Goal: Task Accomplishment & Management: Use online tool/utility

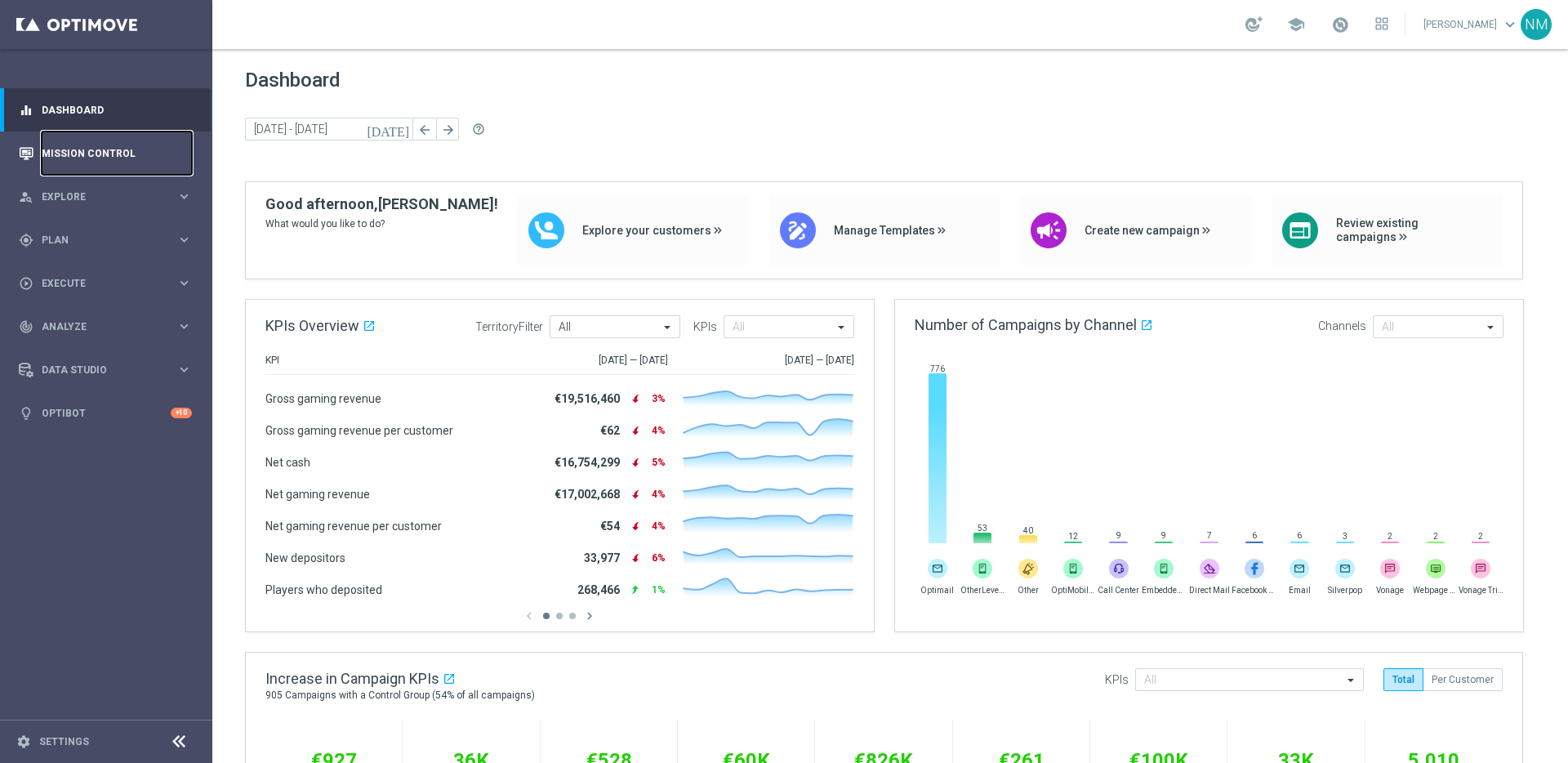
click at [84, 168] on link "Mission Control" at bounding box center [116, 153] width 150 height 44
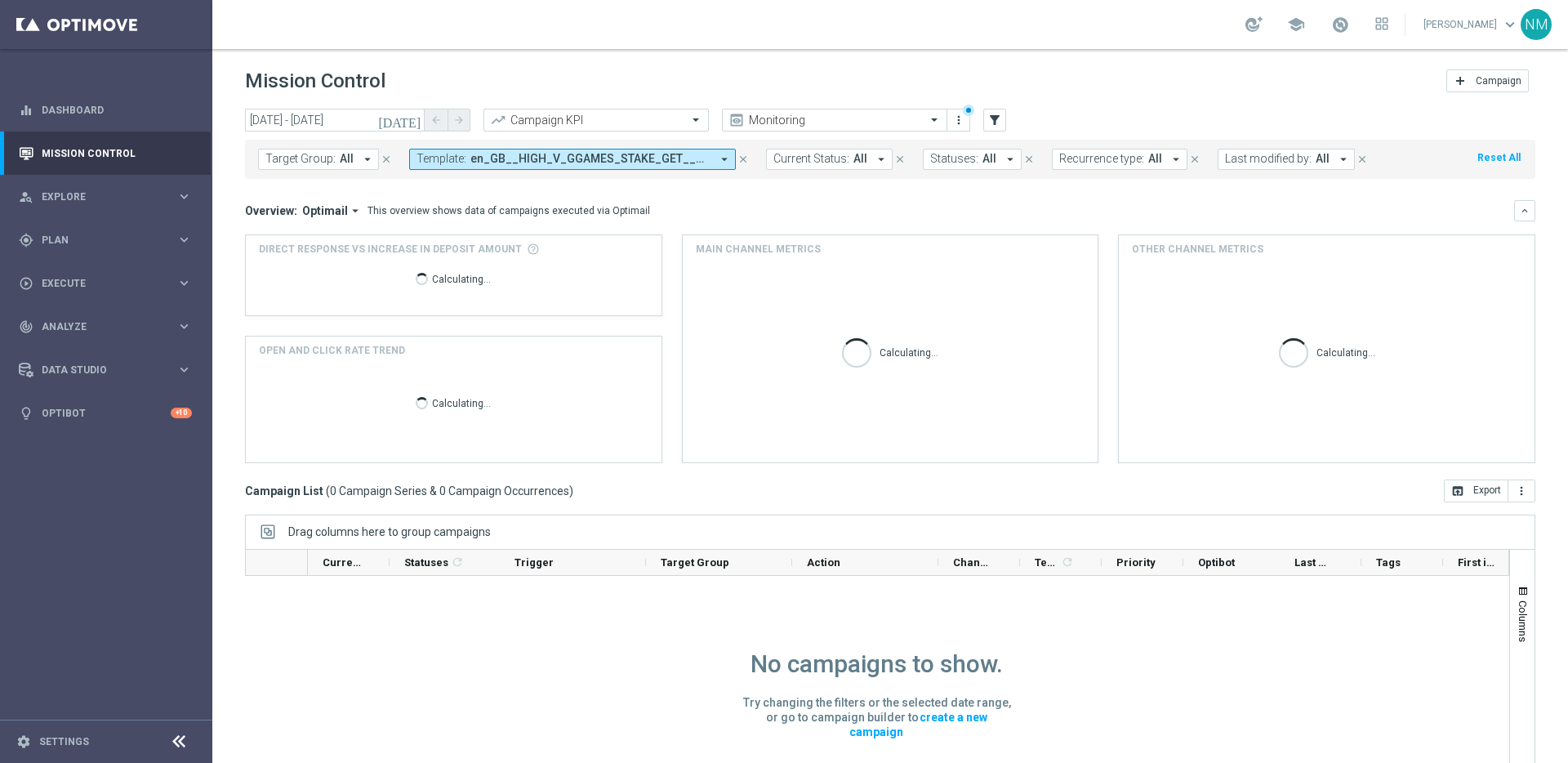
click at [690, 163] on span "en_GB__HIGH_V_GGAMES_STAKE_GET__NVIP_EMA_TAC_GM" at bounding box center [590, 158] width 240 height 14
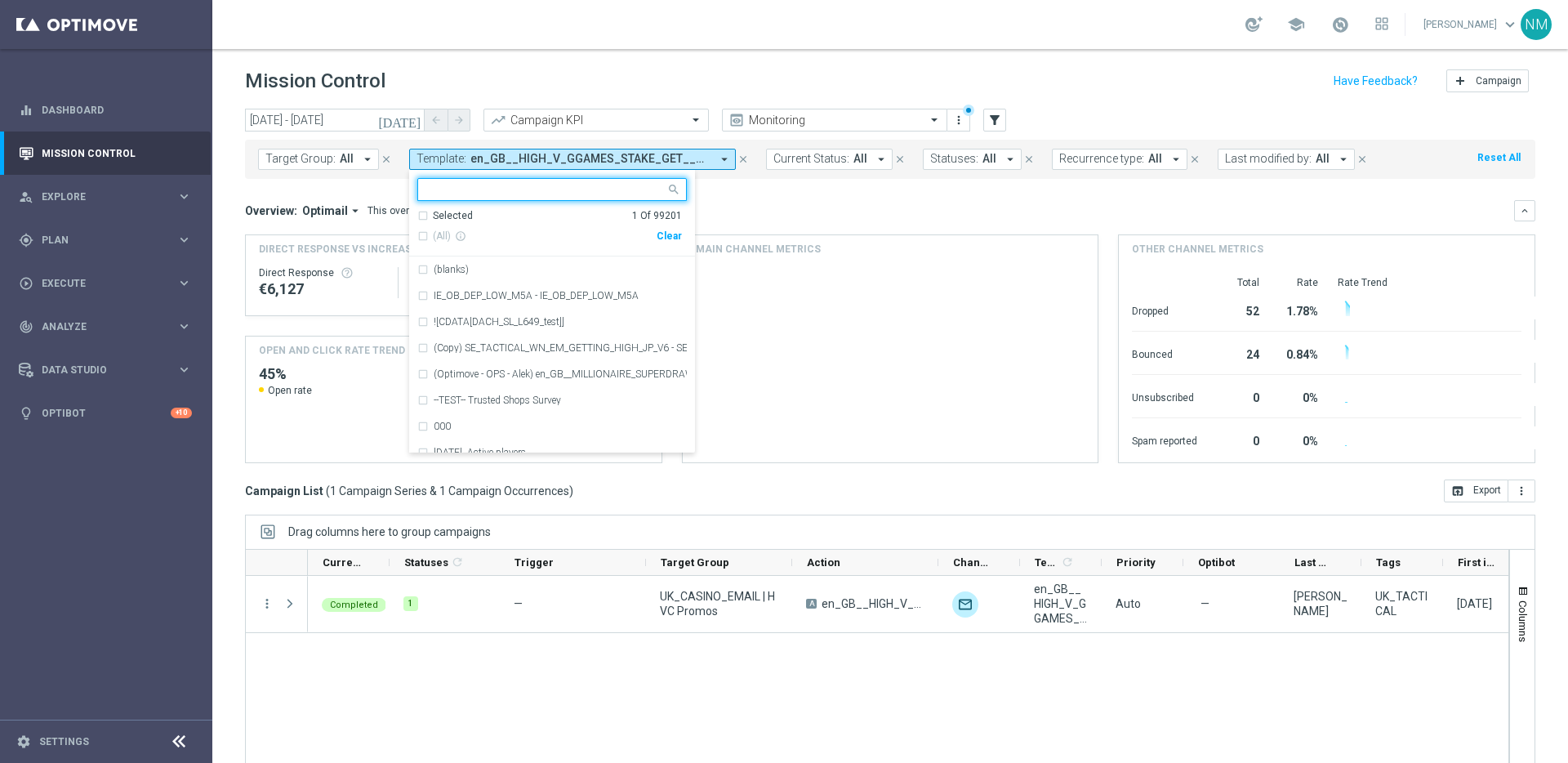
click at [673, 244] on div "(All) info_outline Clear" at bounding box center [549, 236] width 264 height 27
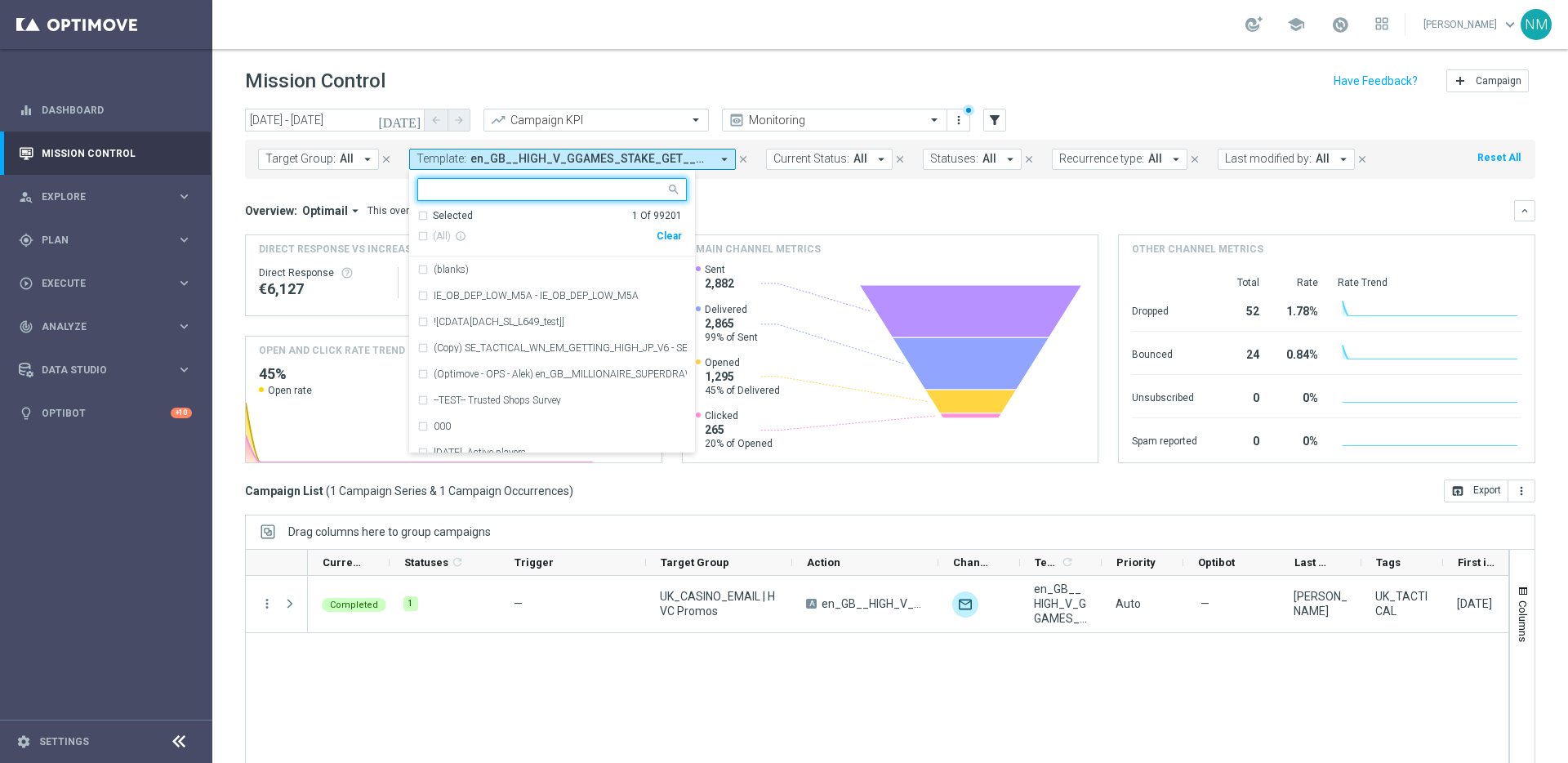
click at [0, 0] on div "Clear" at bounding box center [0, 0] width 0 height 0
click at [600, 188] on input "text" at bounding box center [545, 190] width 239 height 14
paste input "en_GB__EURODREAMS_SUPERDRAW_W40__NVIP_APP_TAC_LT"
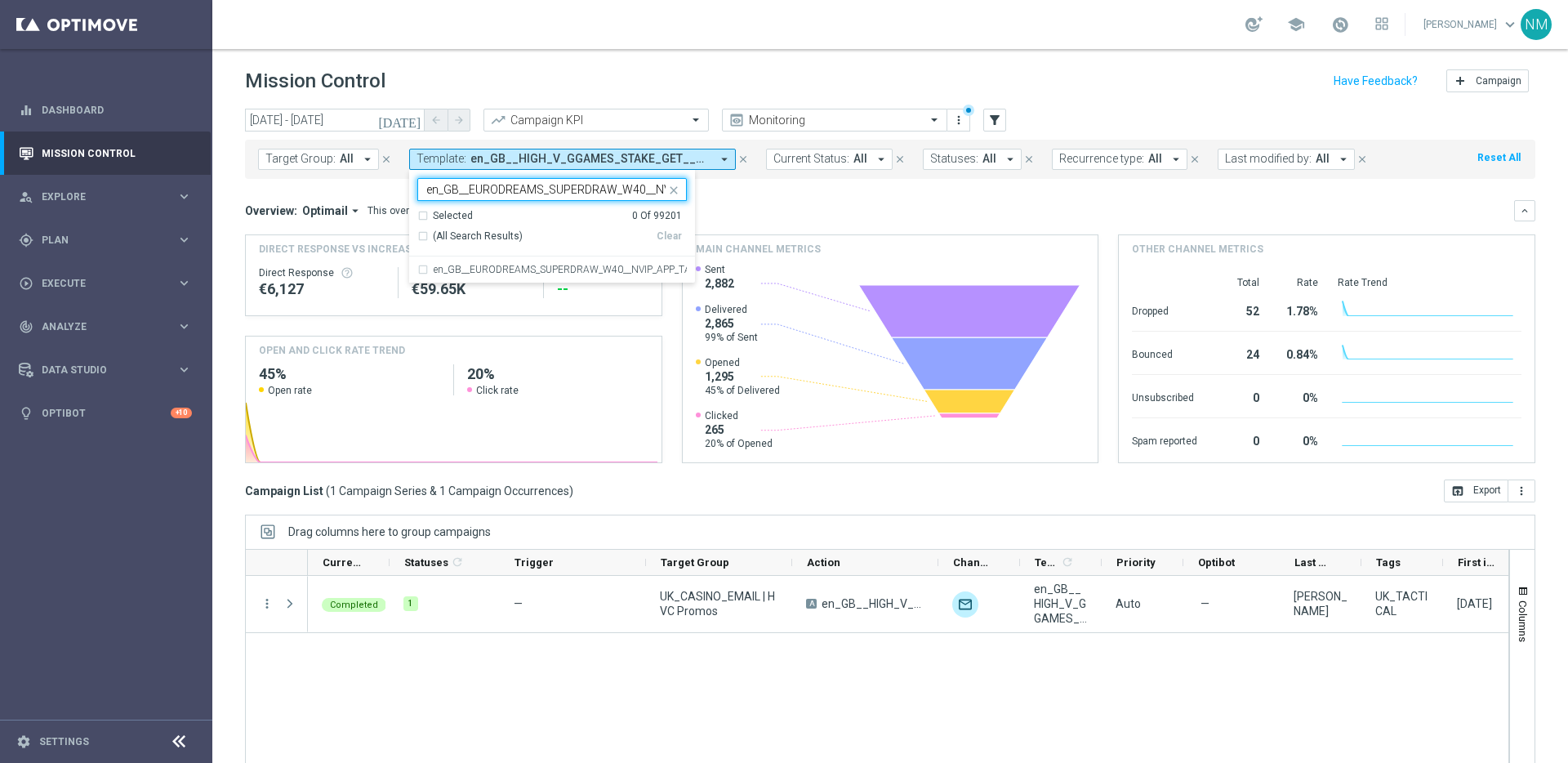
scroll to position [0, 80]
click at [589, 261] on div "en_GB__EURODREAMS_SUPERDRAW_W40__NVIP_APP_TAC_LT" at bounding box center [552, 270] width 270 height 26
type input "en_GB__EURODREAMS_SUPERDRAW_W40__NVIP_APP_TAC_LT"
click at [775, 200] on div "Overview: Optimail arrow_drop_down This overview shows data of campaigns execut…" at bounding box center [890, 210] width 1290 height 21
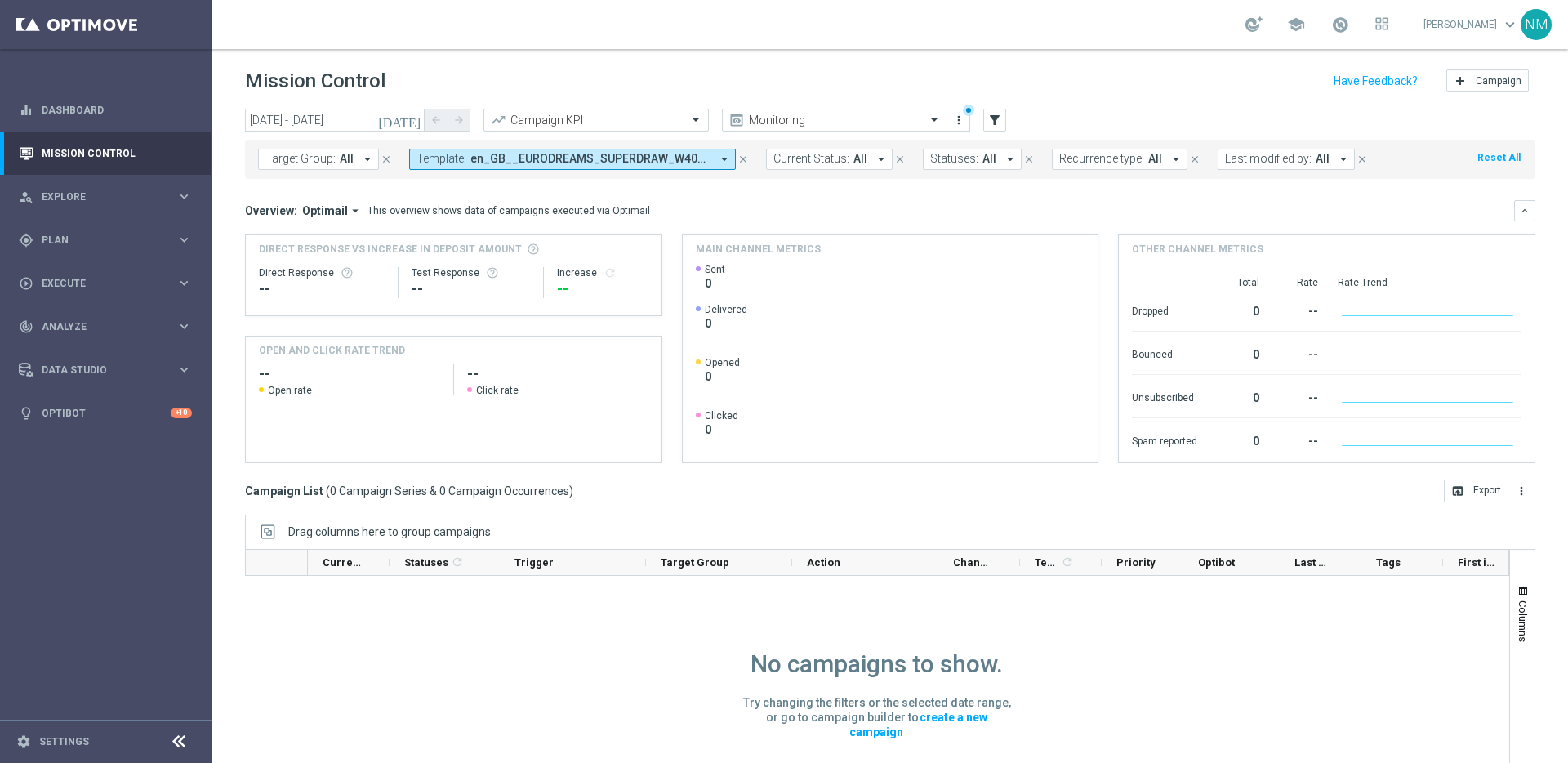
click at [412, 126] on icon "today" at bounding box center [399, 120] width 44 height 15
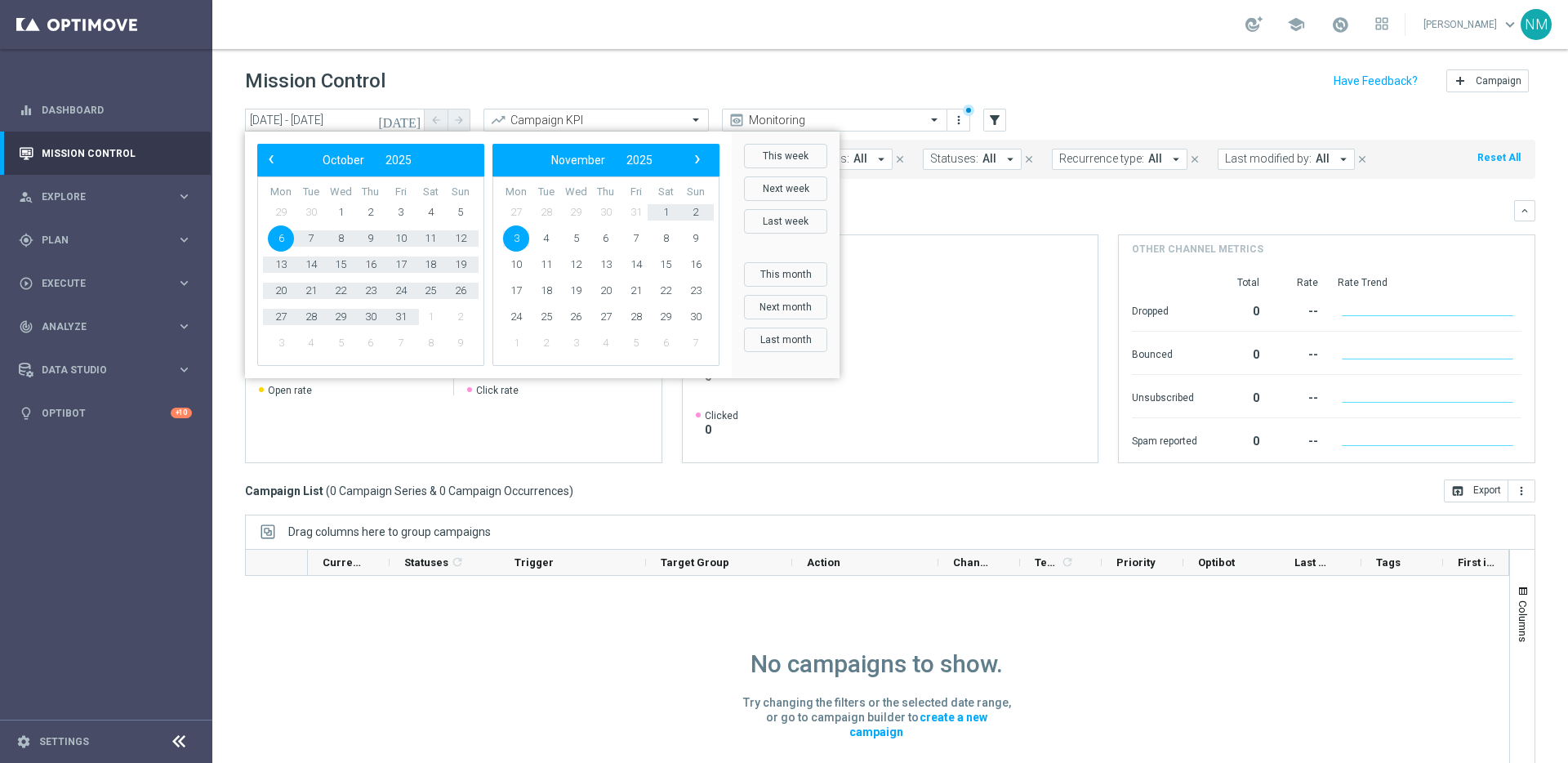
click at [406, 421] on rect at bounding box center [451, 429] width 411 height 64
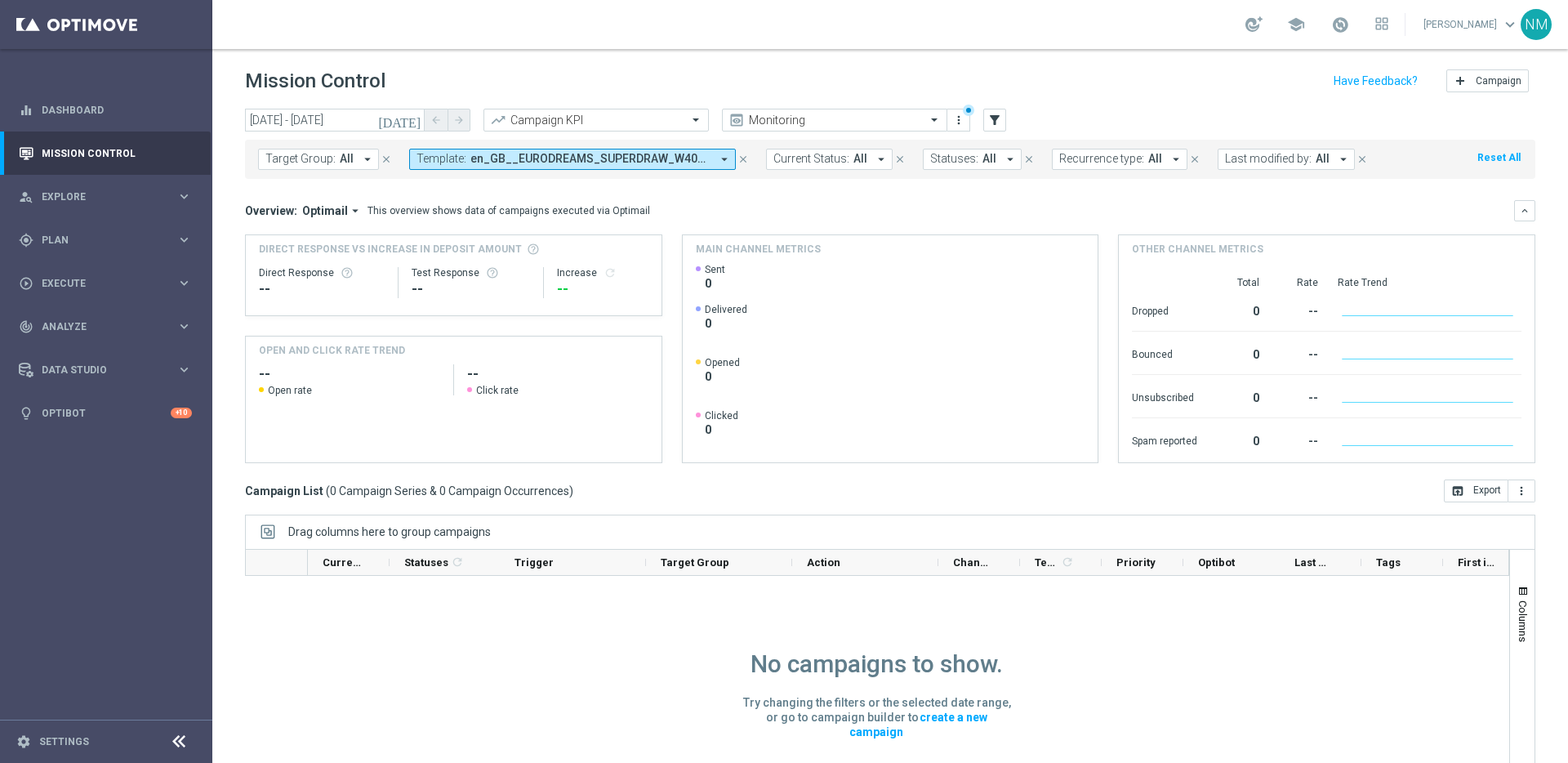
click at [412, 116] on icon "today" at bounding box center [399, 120] width 44 height 15
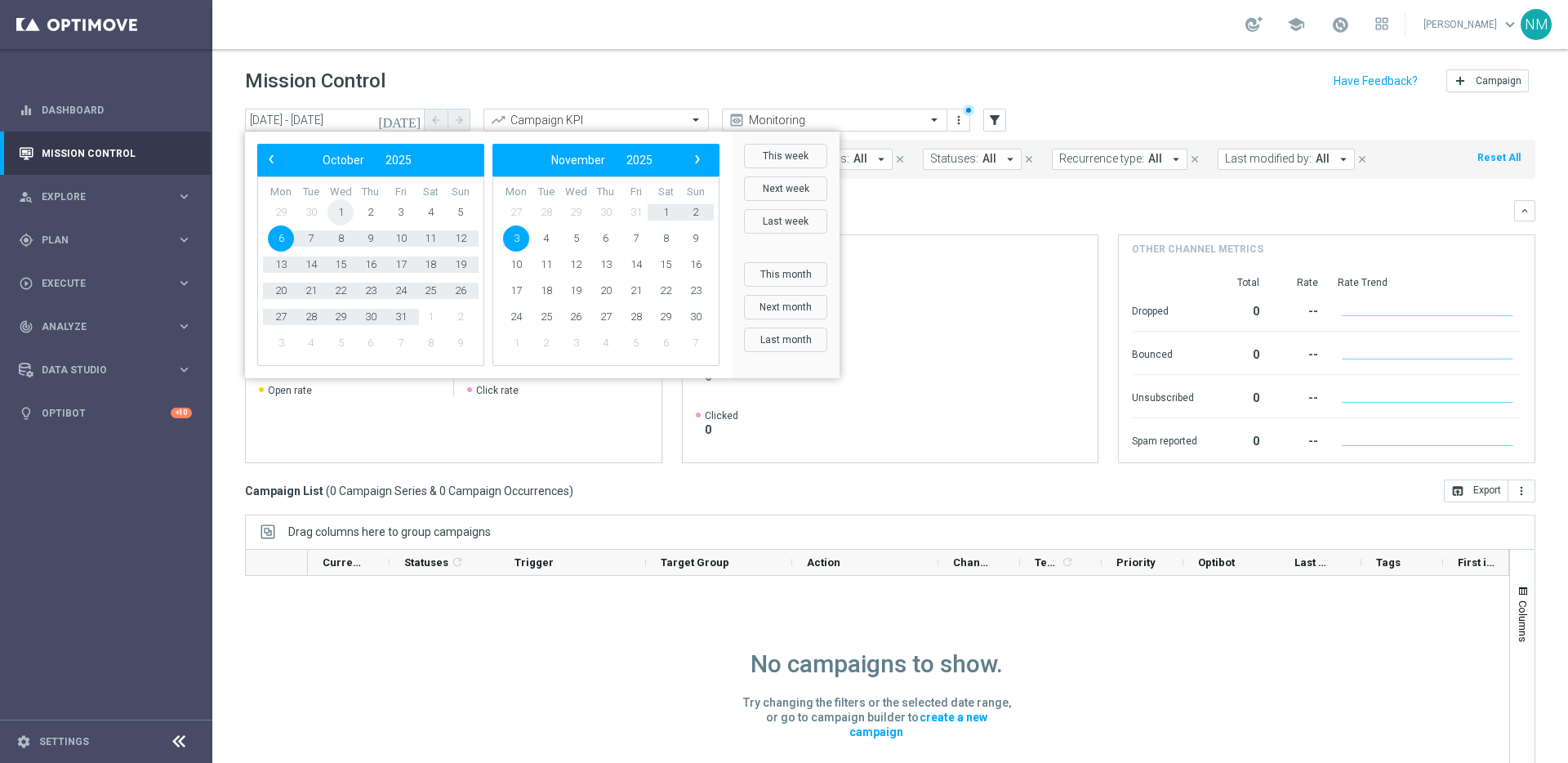
click at [331, 209] on span "1" at bounding box center [341, 212] width 26 height 26
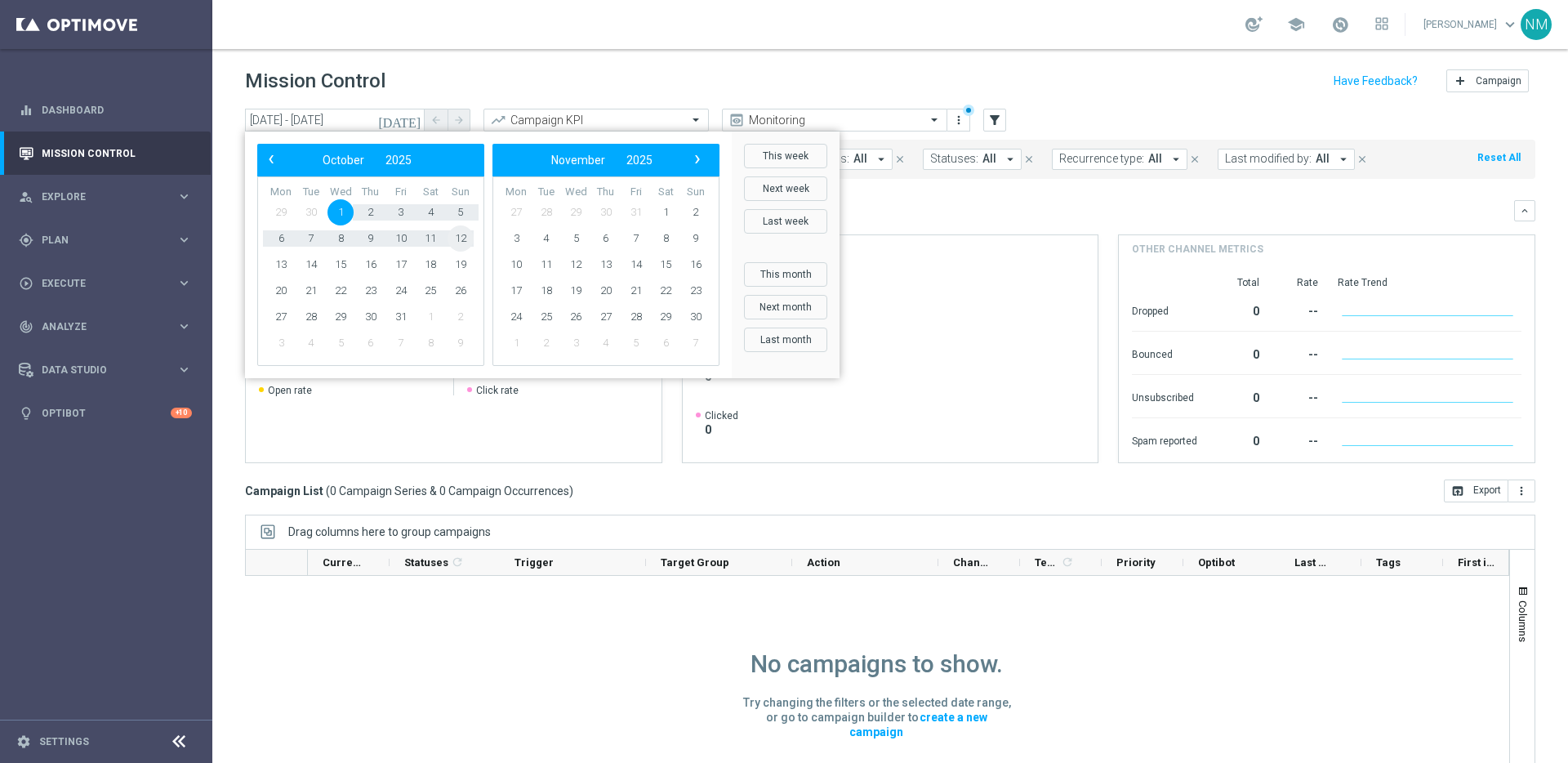
click at [470, 229] on span "12" at bounding box center [461, 238] width 26 height 26
type input "01 Oct 2025 - 12 Oct 2025"
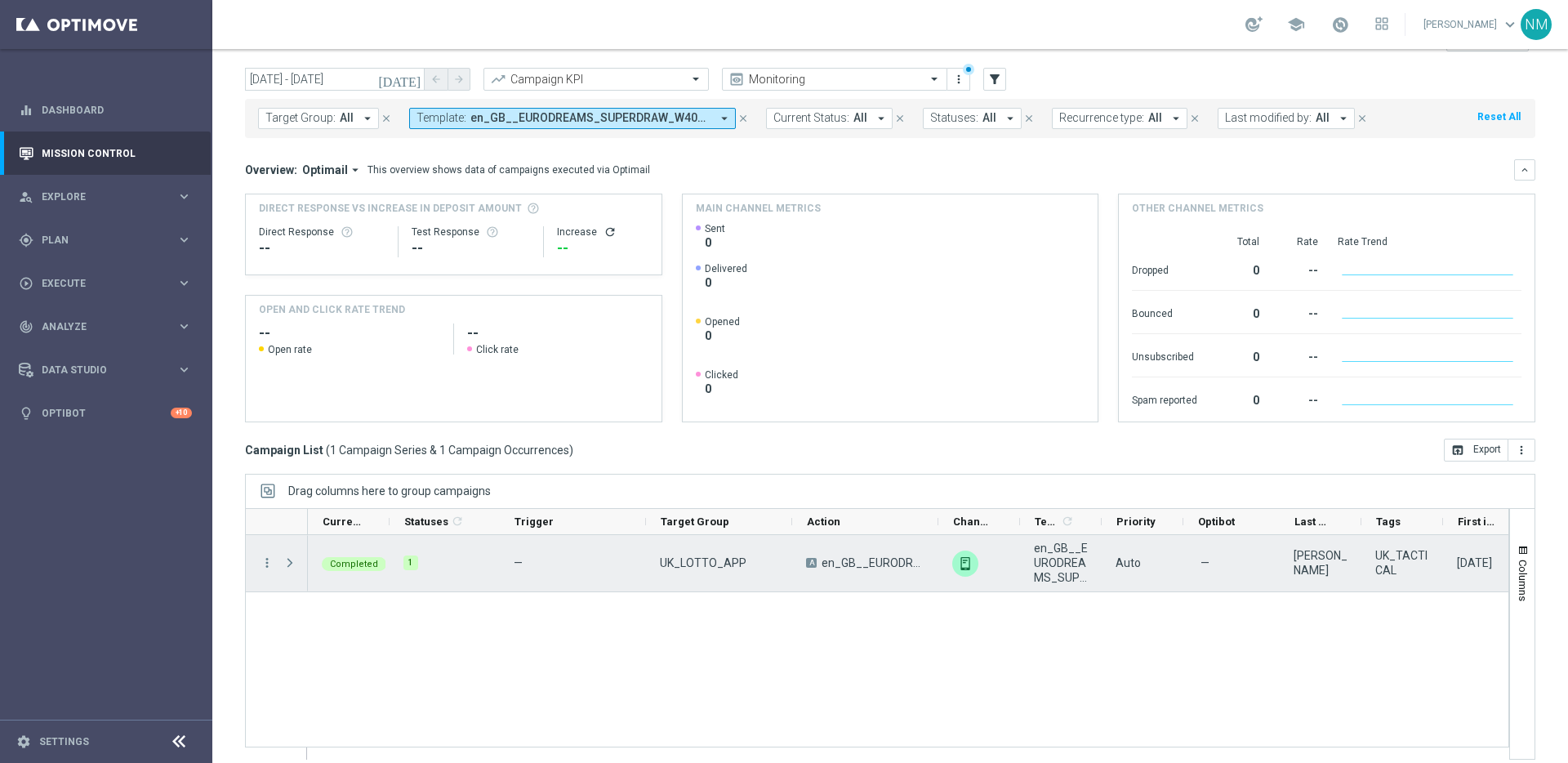
scroll to position [54, 0]
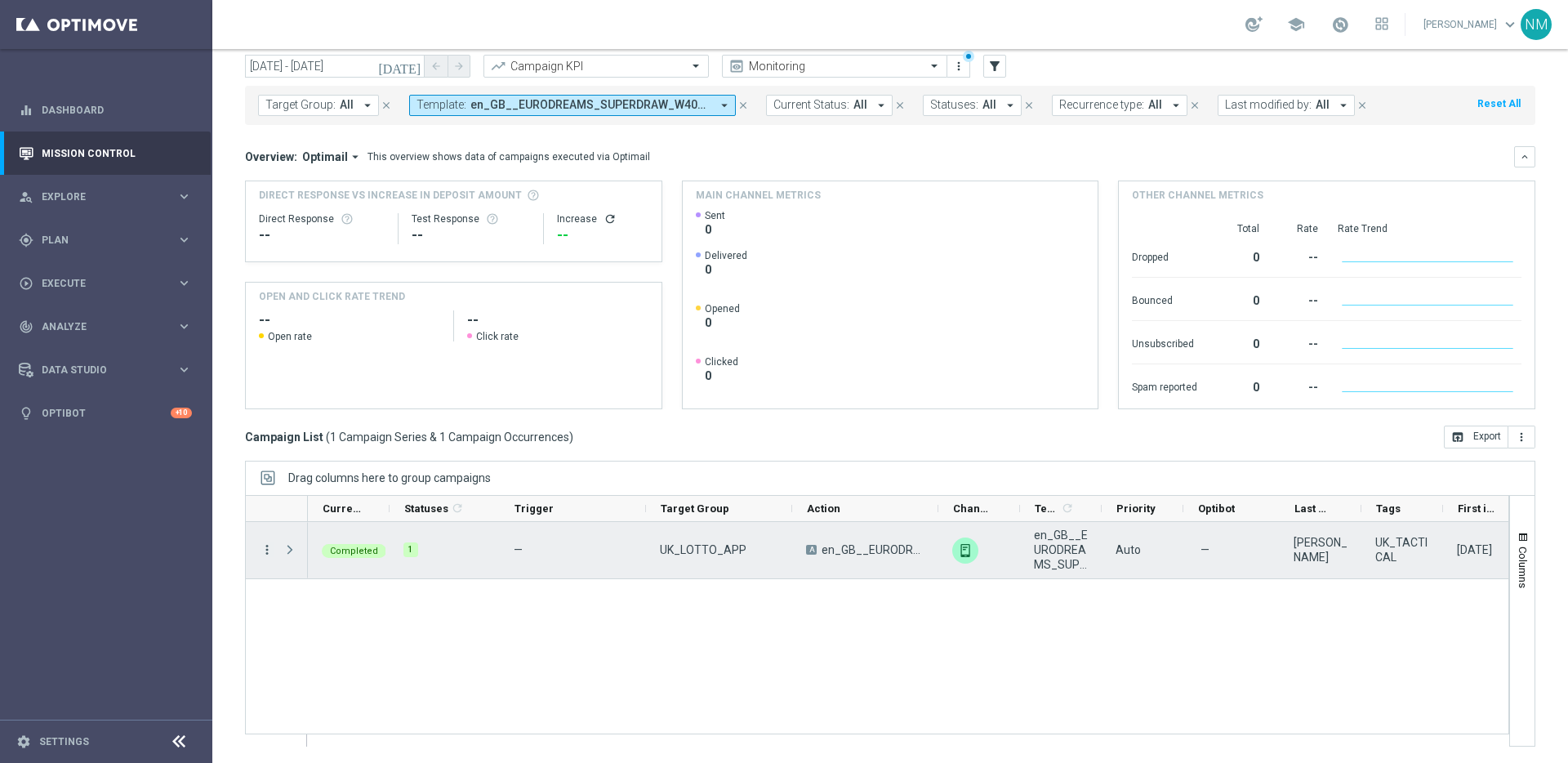
click at [269, 549] on icon "more_vert" at bounding box center [267, 550] width 15 height 15
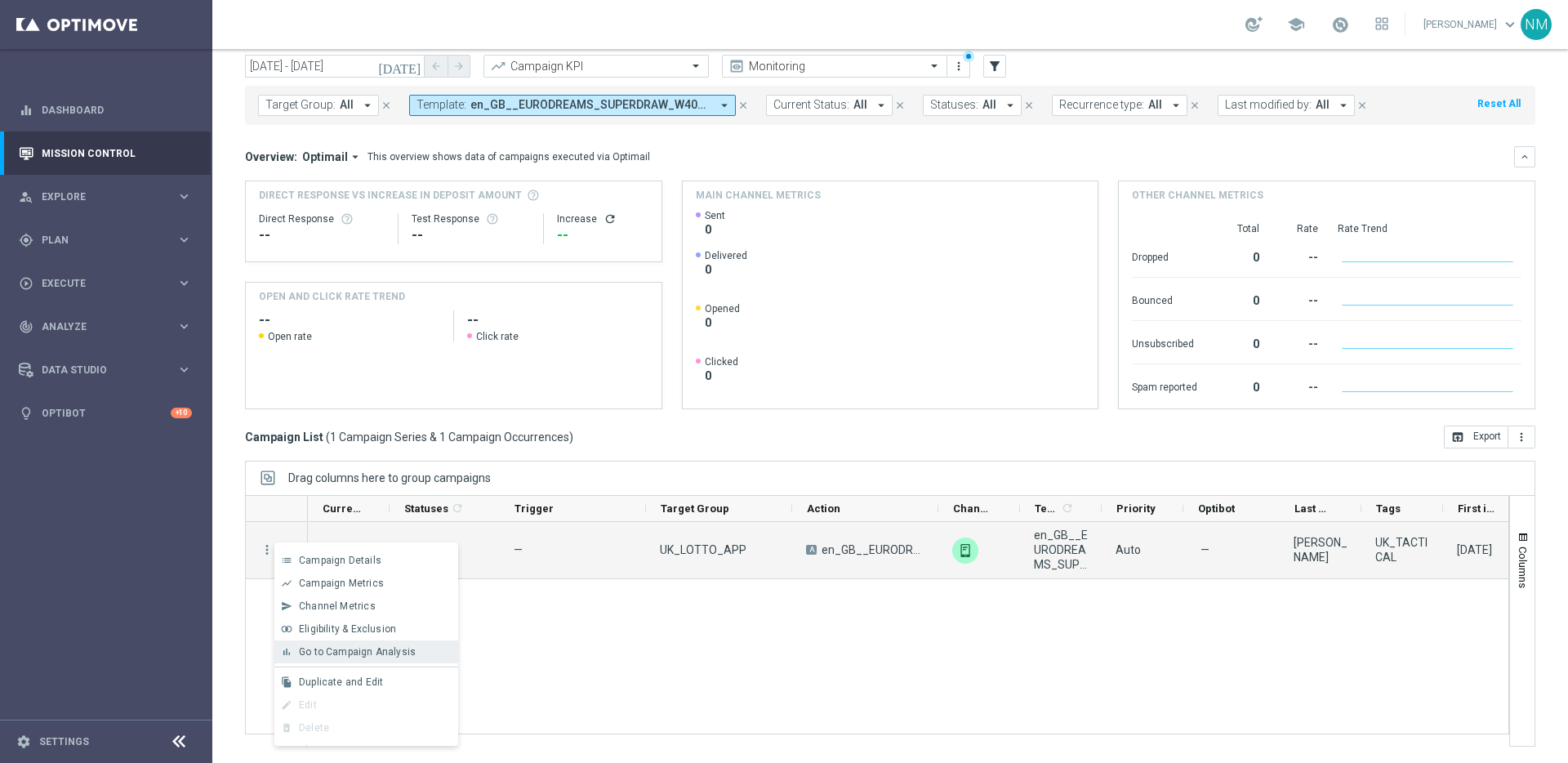
click at [342, 646] on span "Go to Campaign Analysis" at bounding box center [356, 651] width 116 height 11
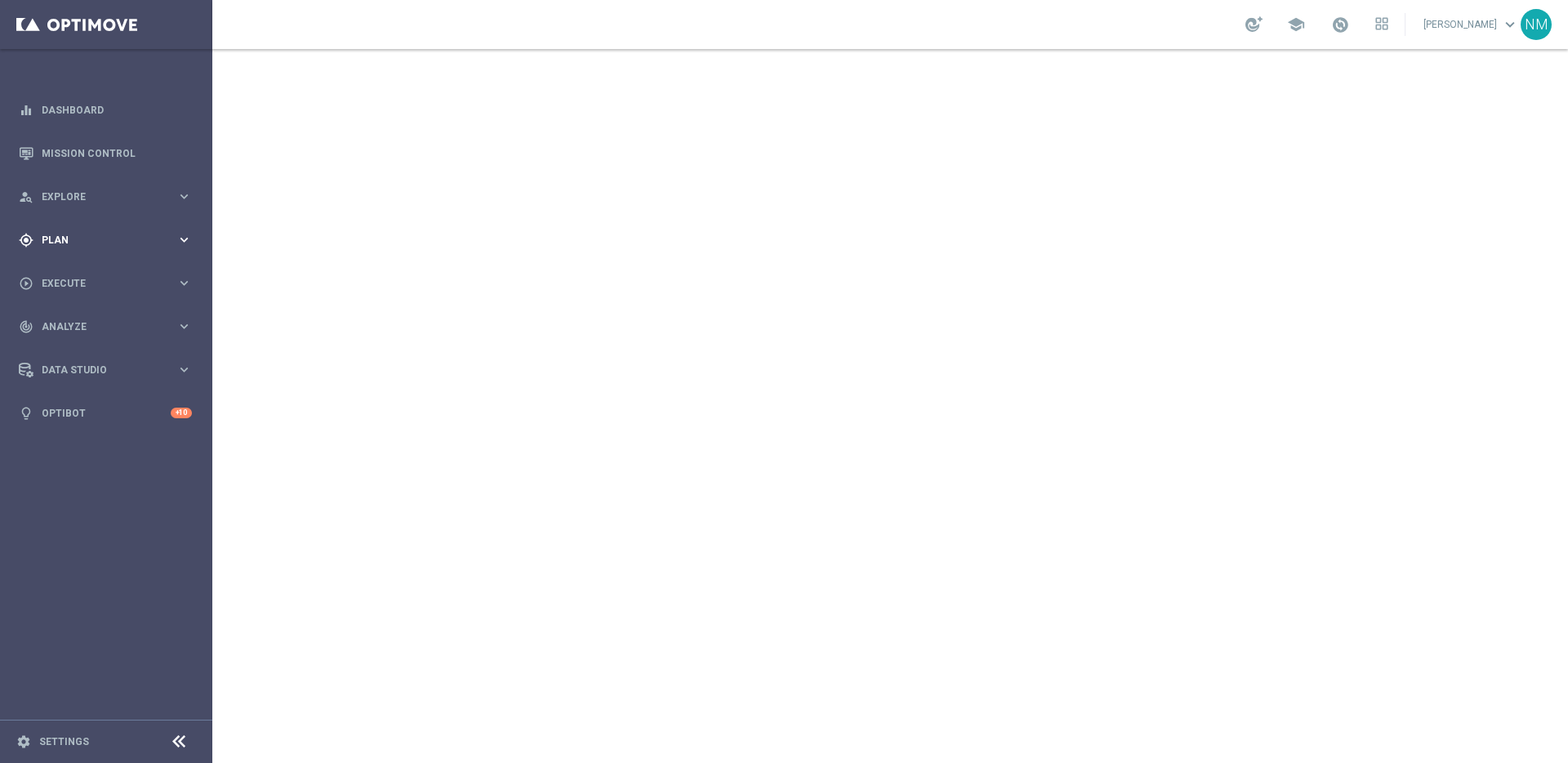
click at [76, 233] on div "gps_fixed Plan" at bounding box center [97, 240] width 157 height 15
click at [61, 326] on span "Templates" at bounding box center [101, 322] width 116 height 10
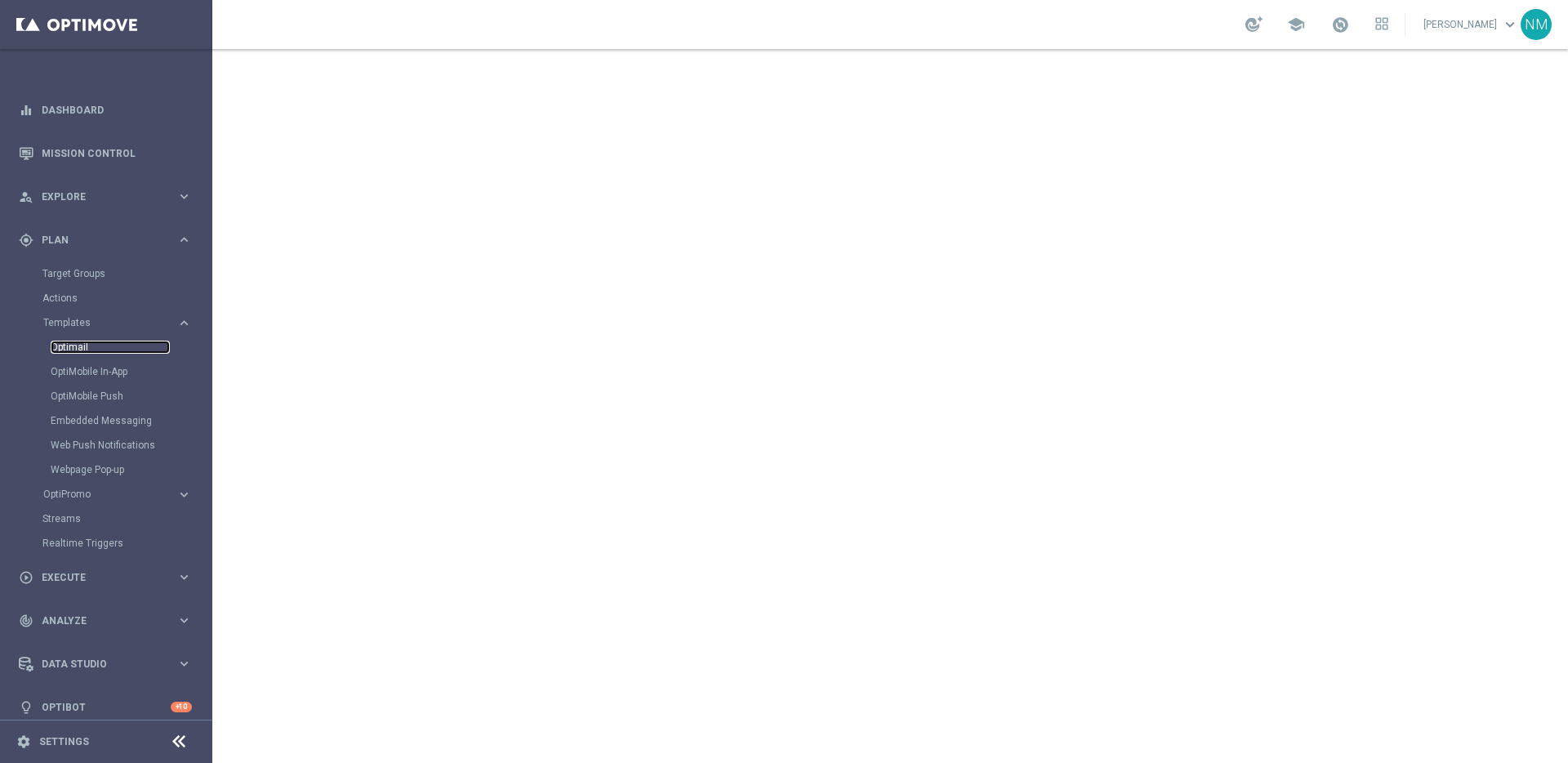
click at [76, 344] on link "Optimail" at bounding box center [110, 347] width 119 height 13
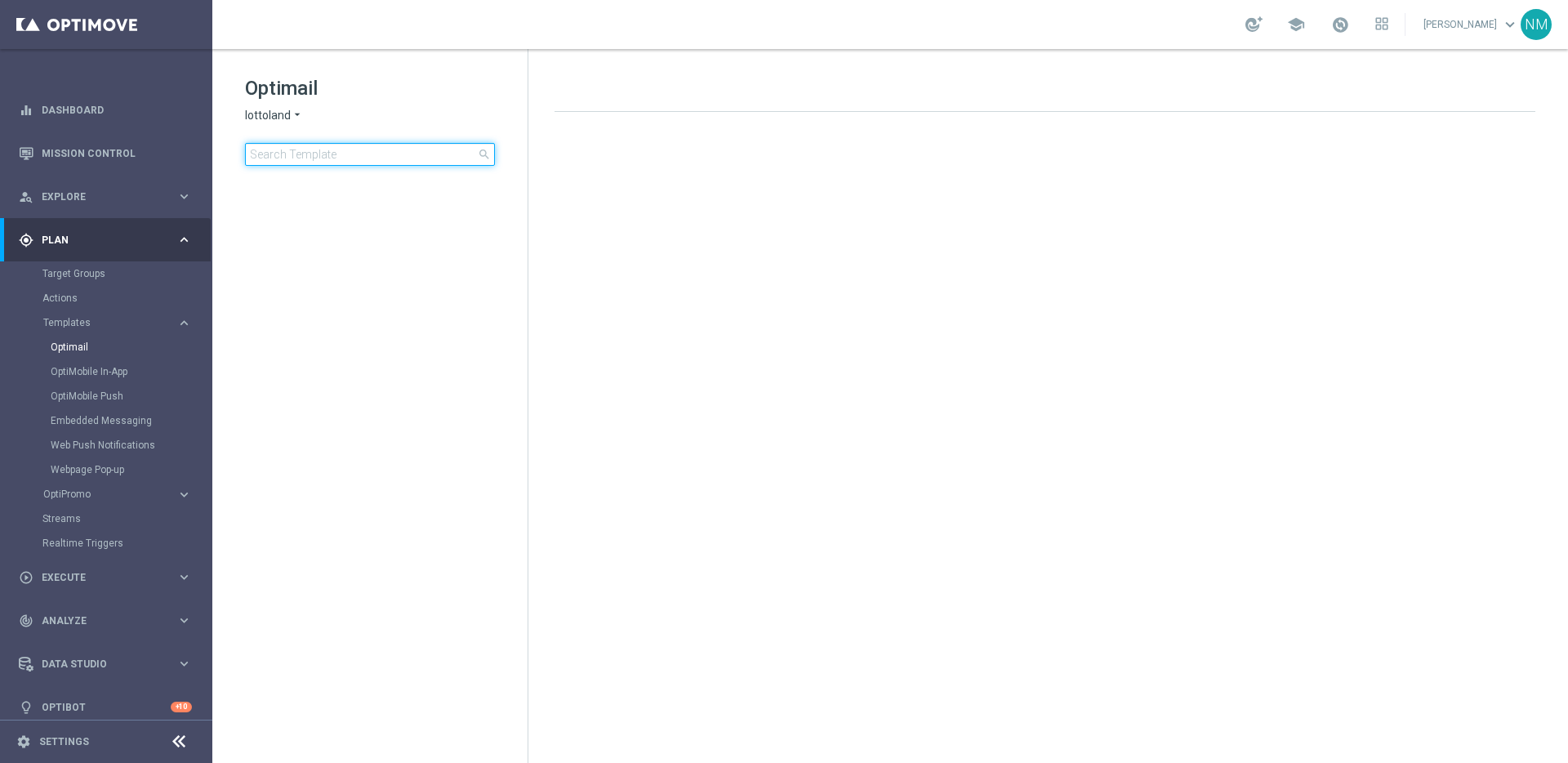
click at [308, 159] on input at bounding box center [369, 154] width 250 height 23
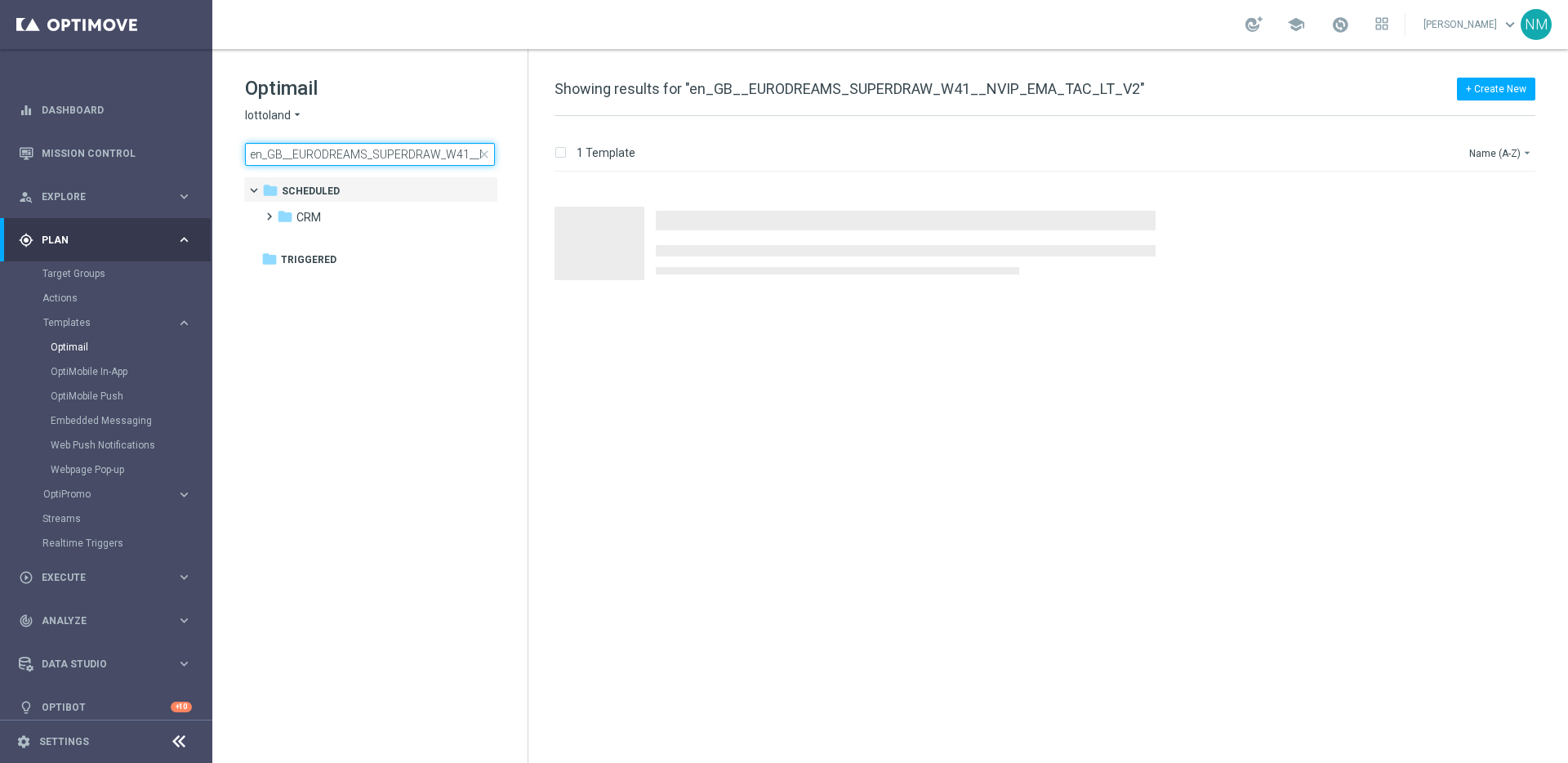
scroll to position [0, 108]
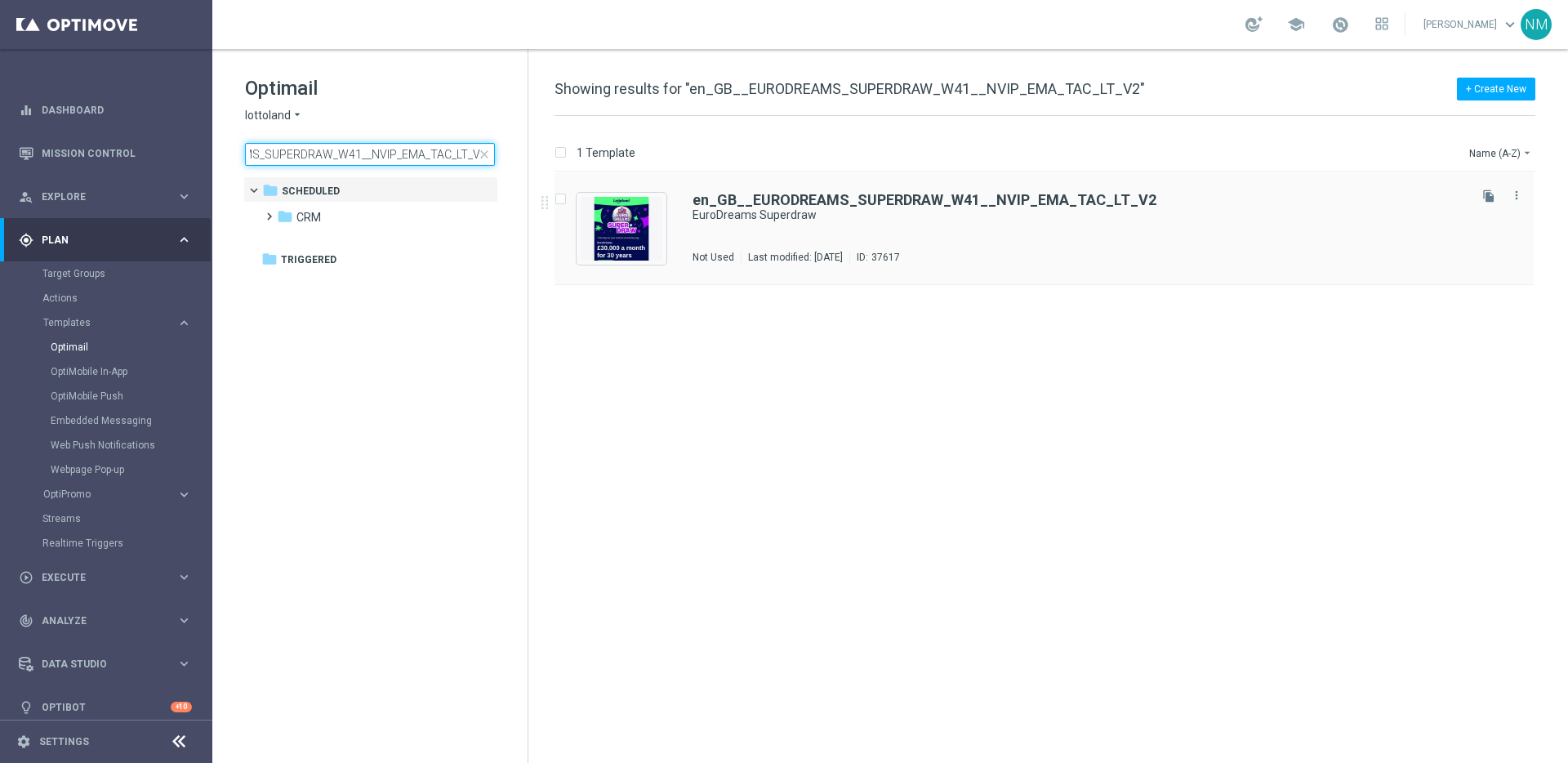
type input "en_GB__EURODREAMS_SUPERDRAW_W41__NVIP_EMA_TAC_LT_V2"
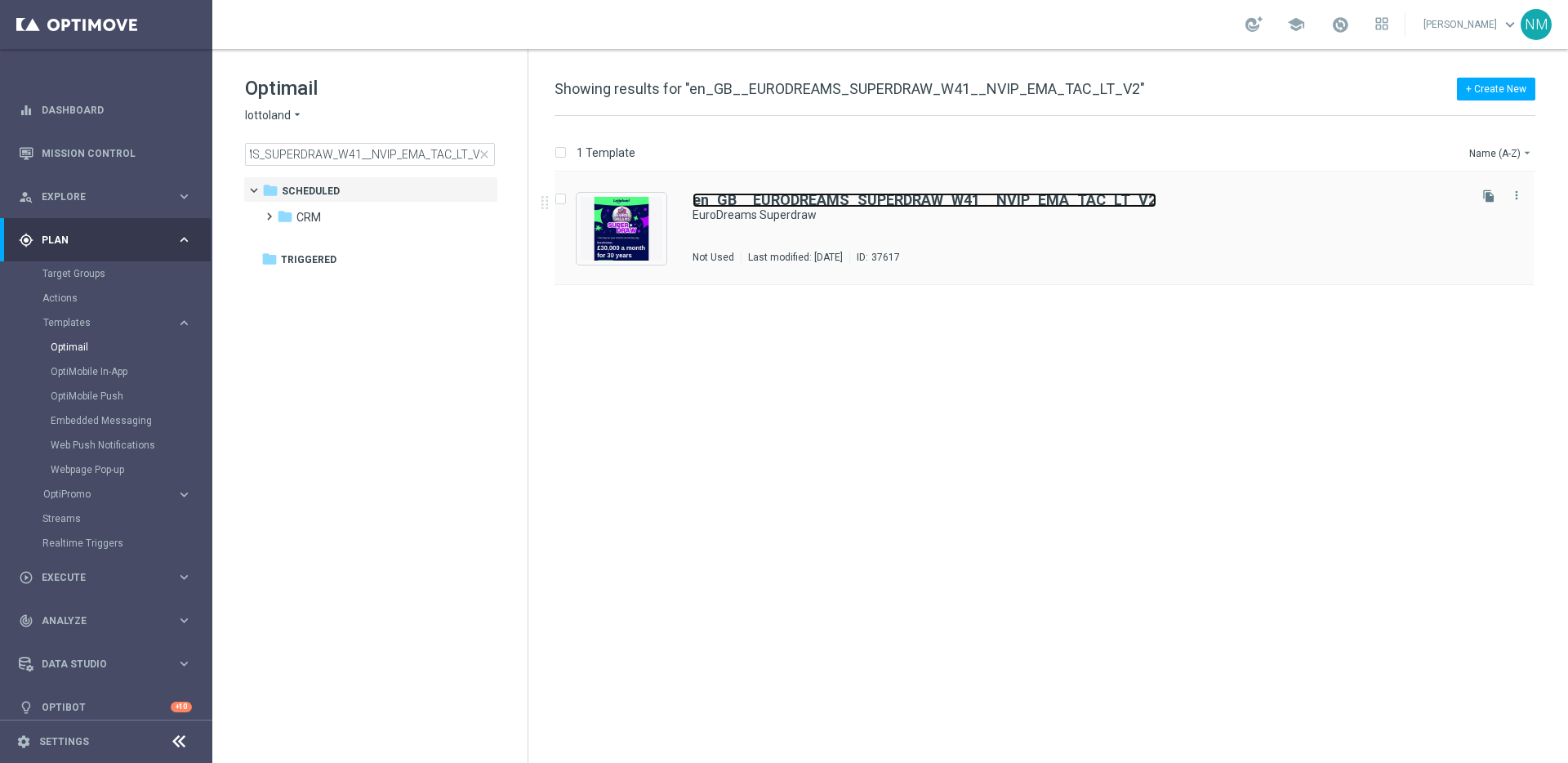
click at [749, 204] on b "en_GB__EURODREAMS_SUPERDRAW_W41__NVIP_EMA_TAC_LT_V2" at bounding box center [924, 199] width 463 height 17
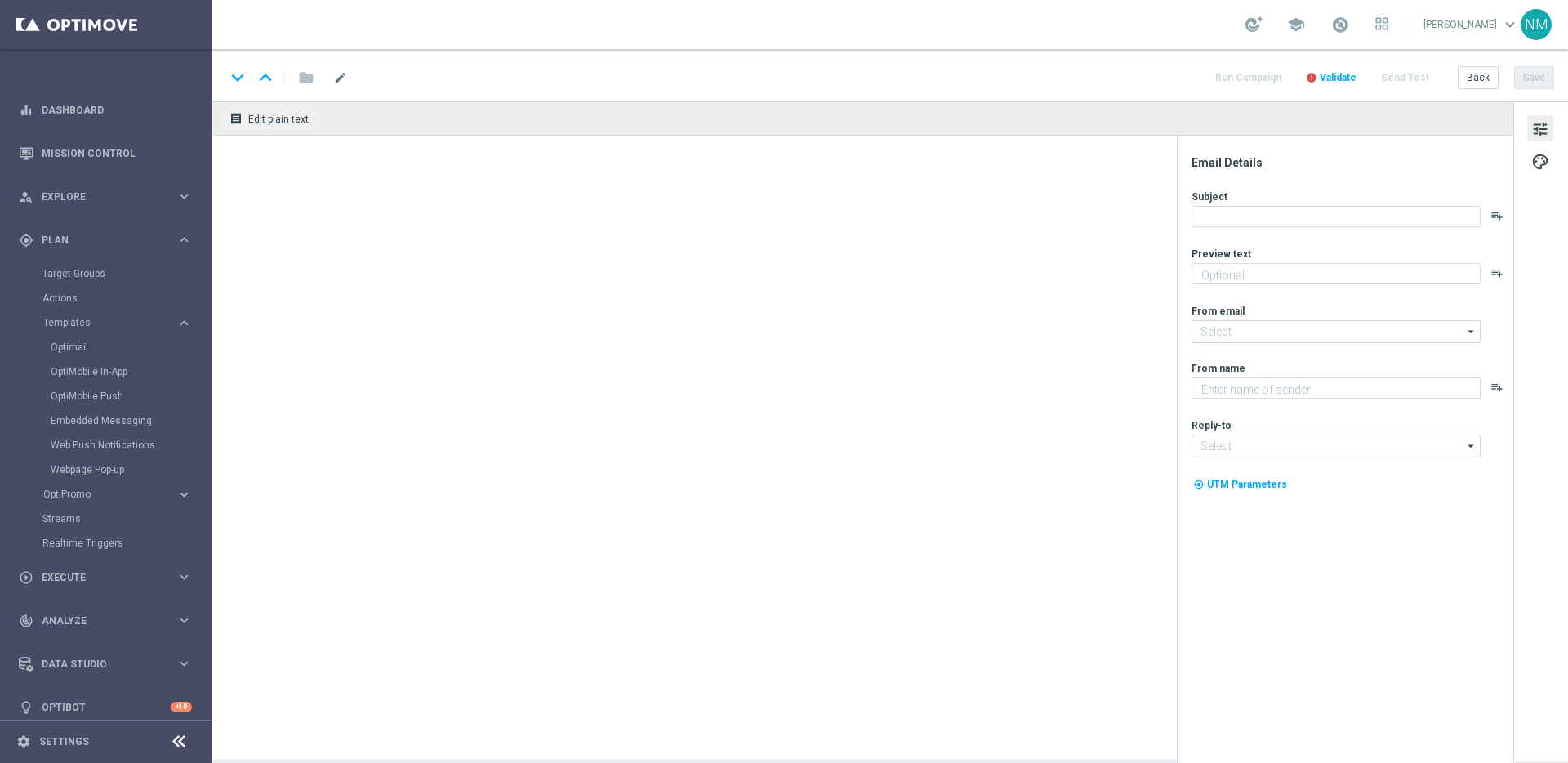
type textarea "£30,000 per month for 30 years"
type input "[EMAIL_ADDRESS][DOMAIN_NAME]"
type textarea "Lottoland"
type input "[EMAIL_ADDRESS][DOMAIN_NAME]"
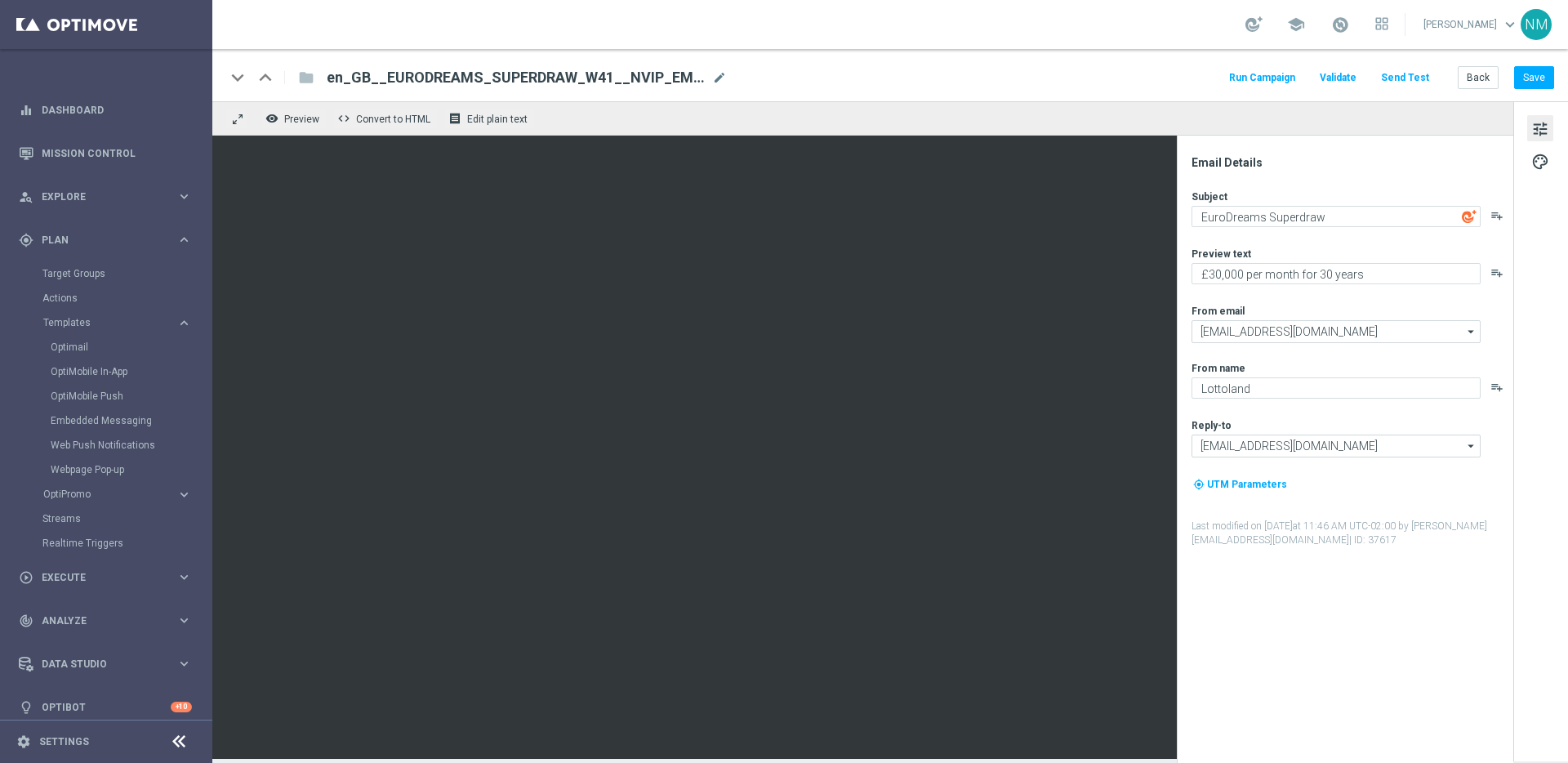
click at [1403, 79] on button "Send Test" at bounding box center [1404, 78] width 53 height 22
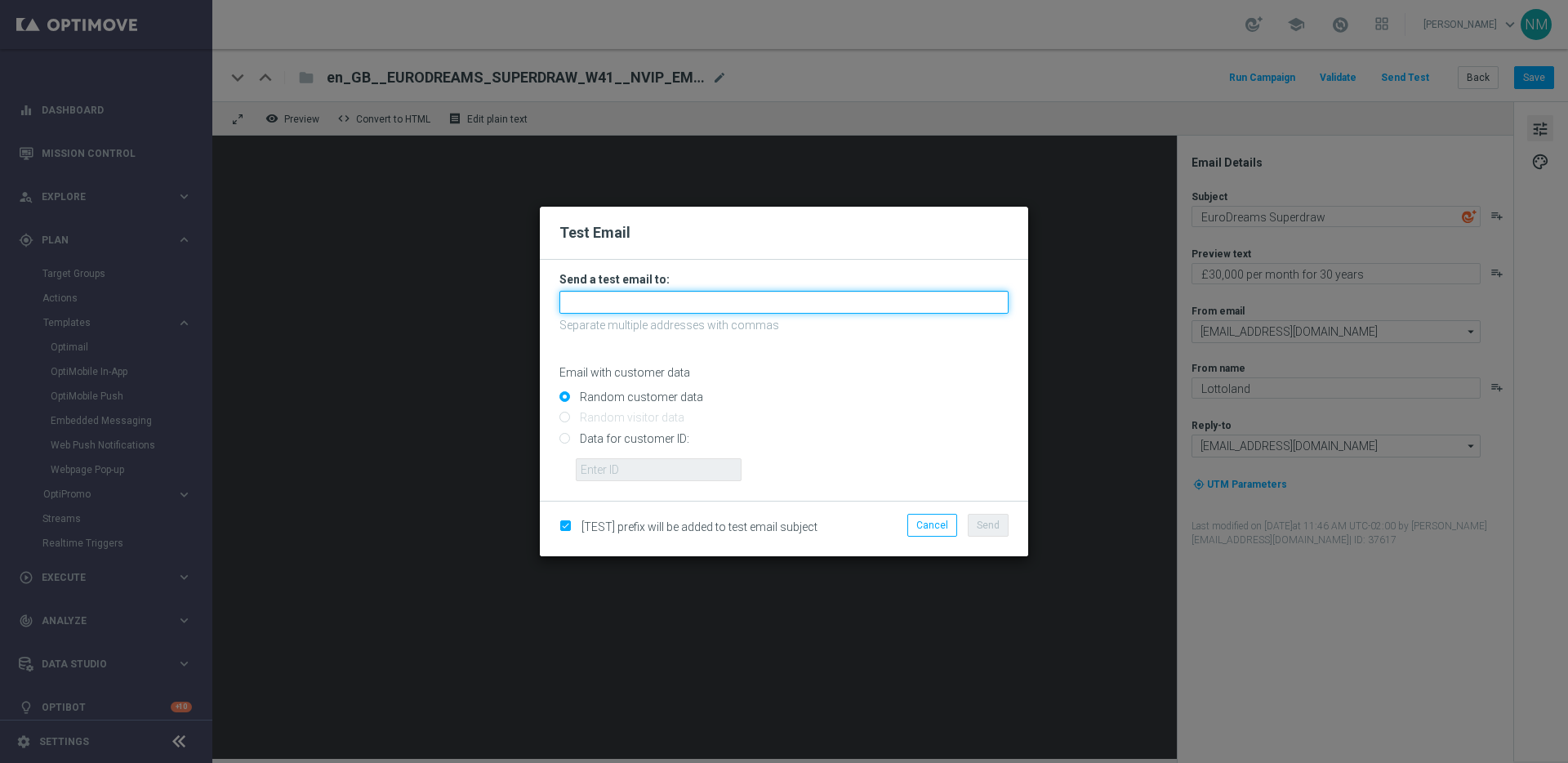
click at [583, 297] on input "text" at bounding box center [784, 301] width 449 height 23
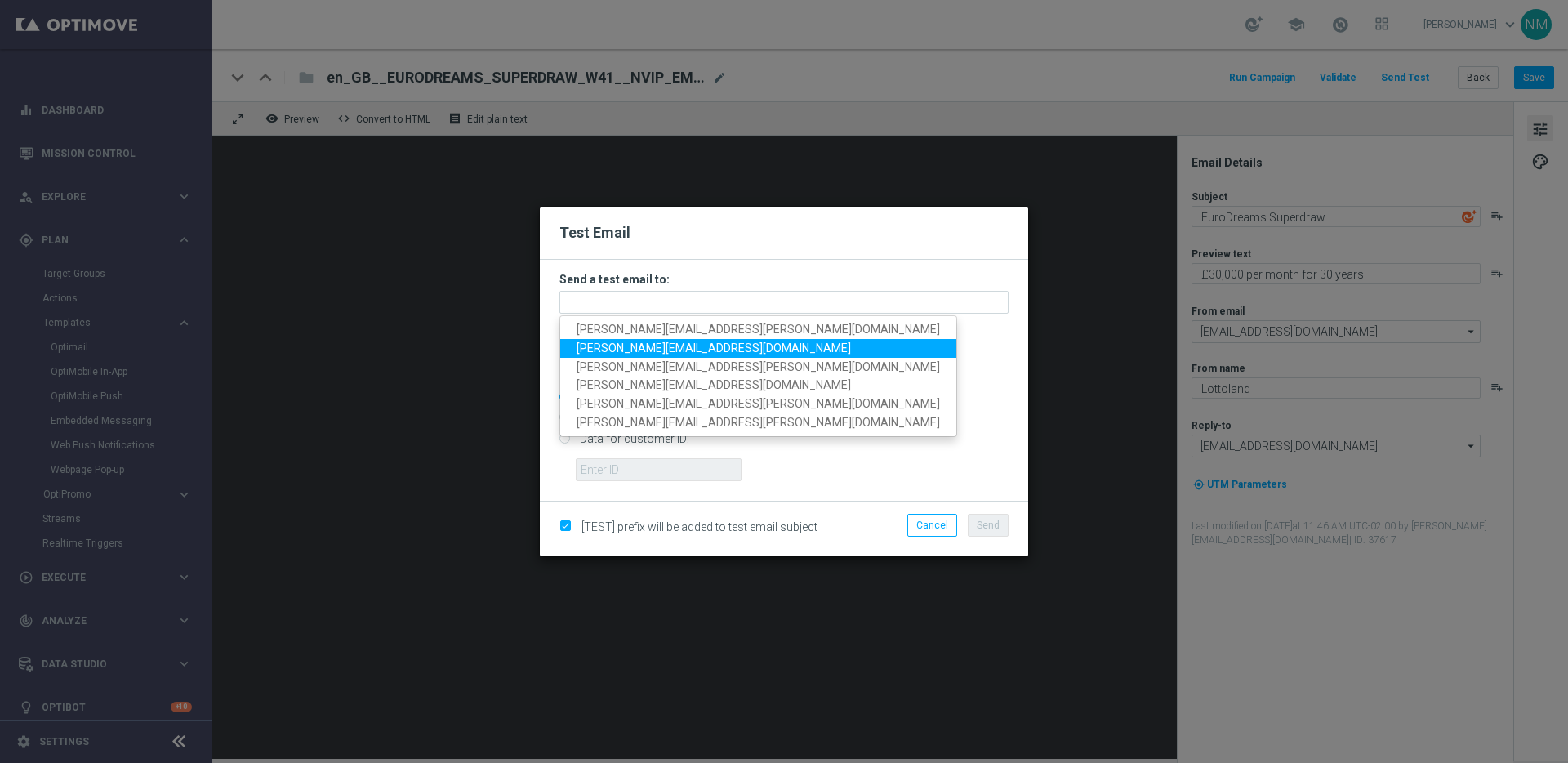
click at [596, 346] on span "nikola.misotova@lottoland.com" at bounding box center [714, 348] width 275 height 13
type input "nikola.misotova@lottoland.com"
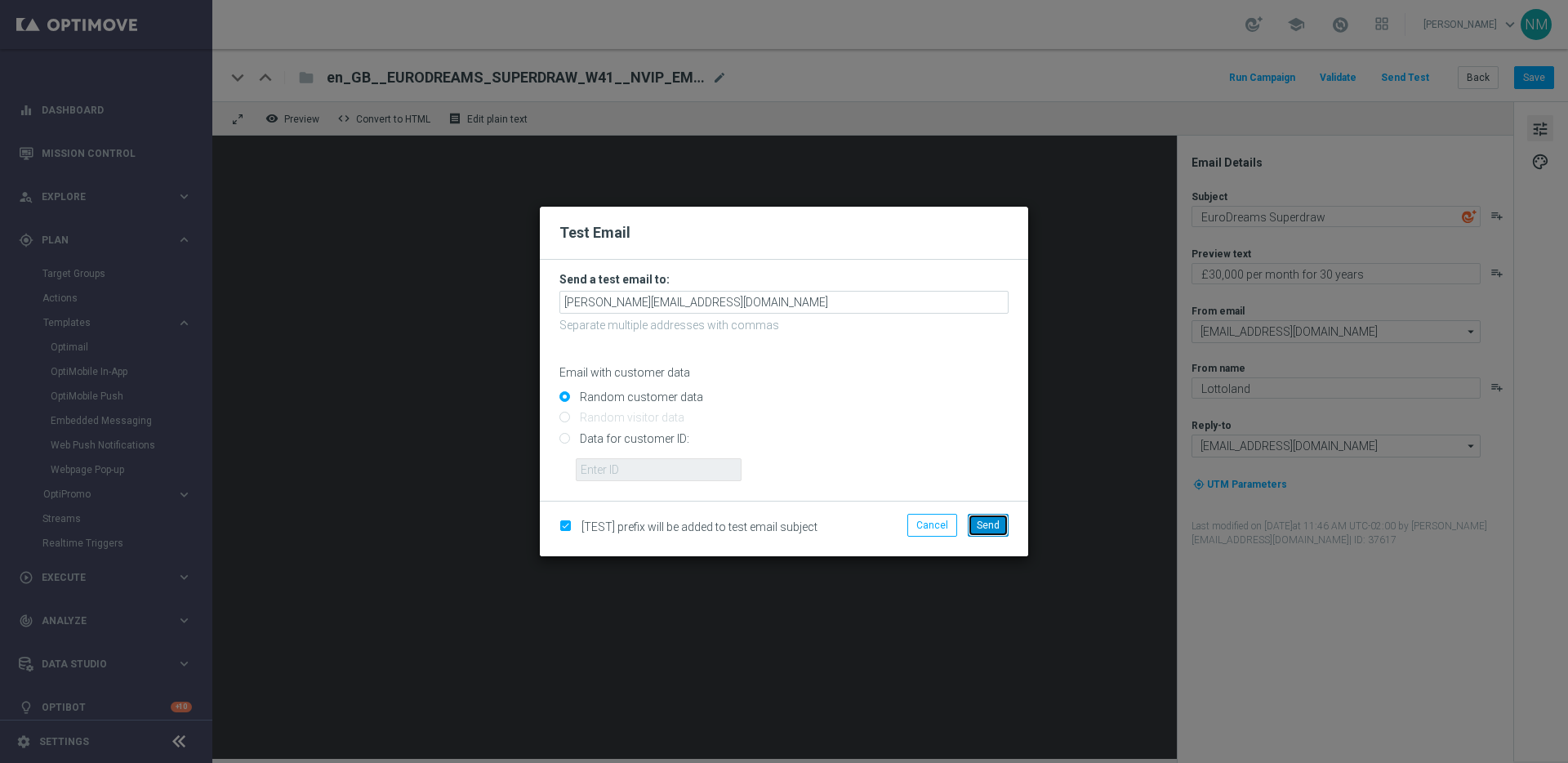
click at [980, 516] on button "Send" at bounding box center [988, 525] width 41 height 23
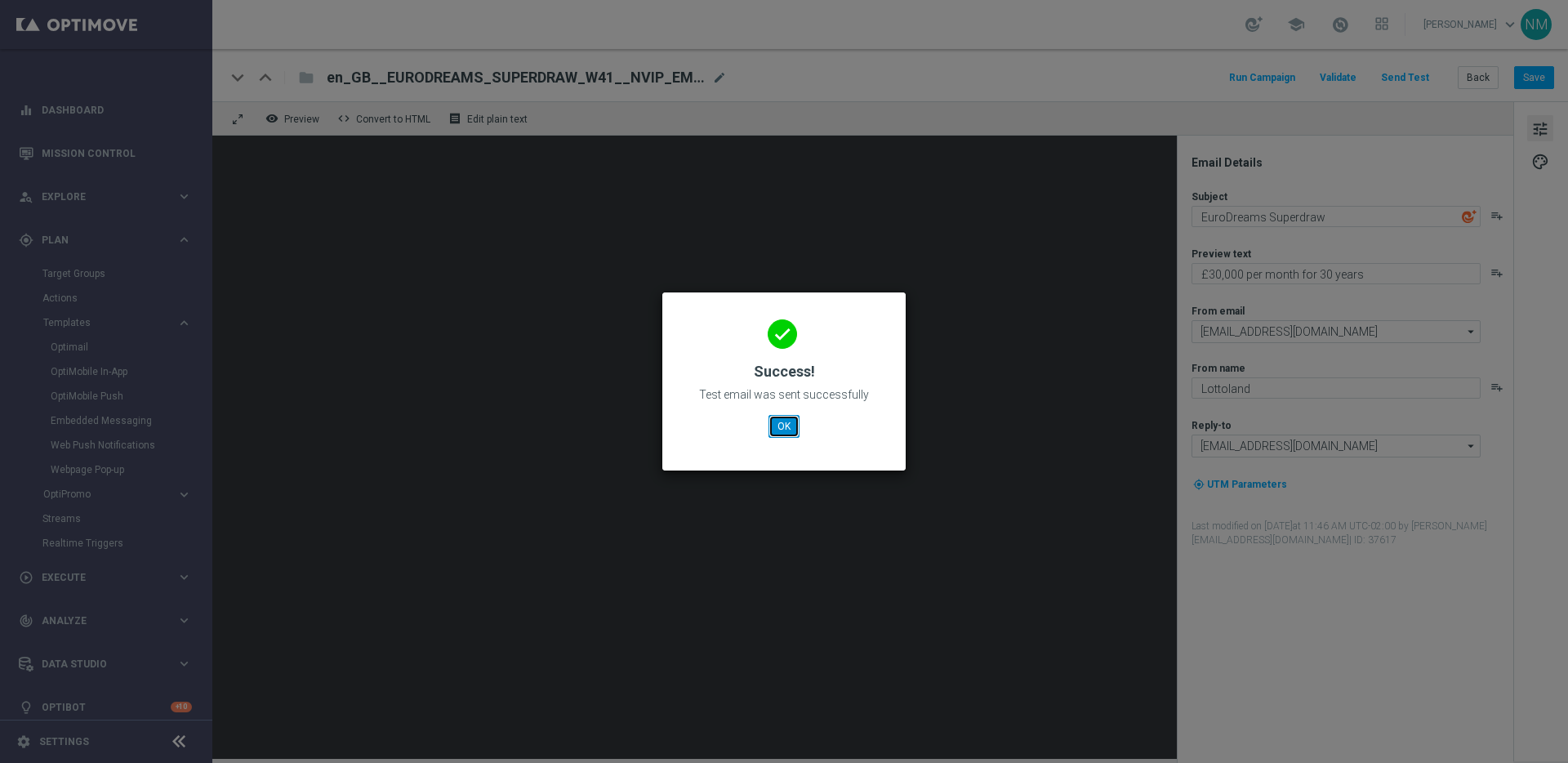
click at [782, 424] on button "OK" at bounding box center [784, 426] width 31 height 23
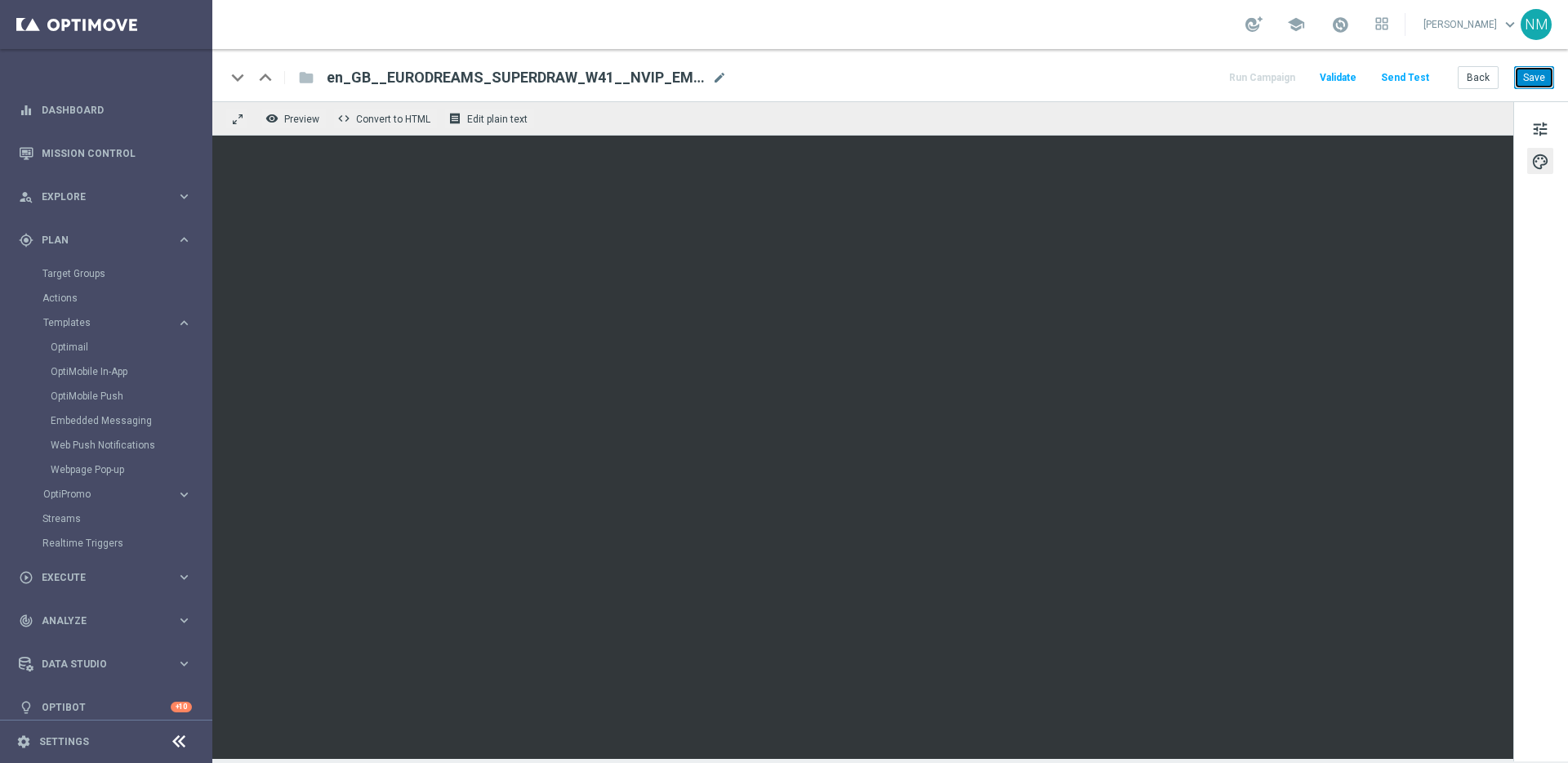
click at [1535, 71] on button "Save" at bounding box center [1534, 77] width 40 height 23
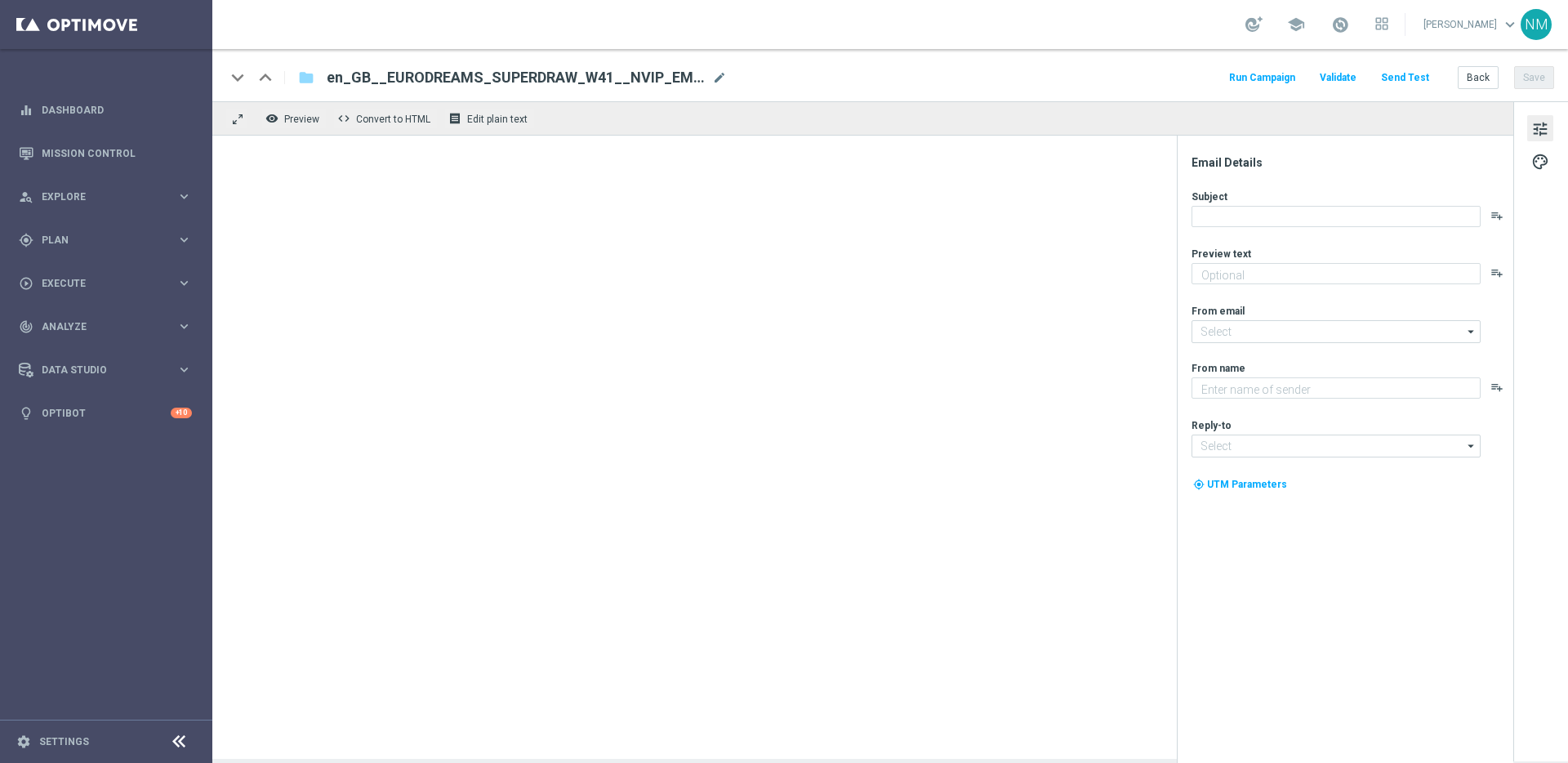
type textarea "That is EuroDreams Superdraw"
type input "[EMAIL_ADDRESS][DOMAIN_NAME]"
type textarea "Lottoland"
type input "[EMAIL_ADDRESS][DOMAIN_NAME]"
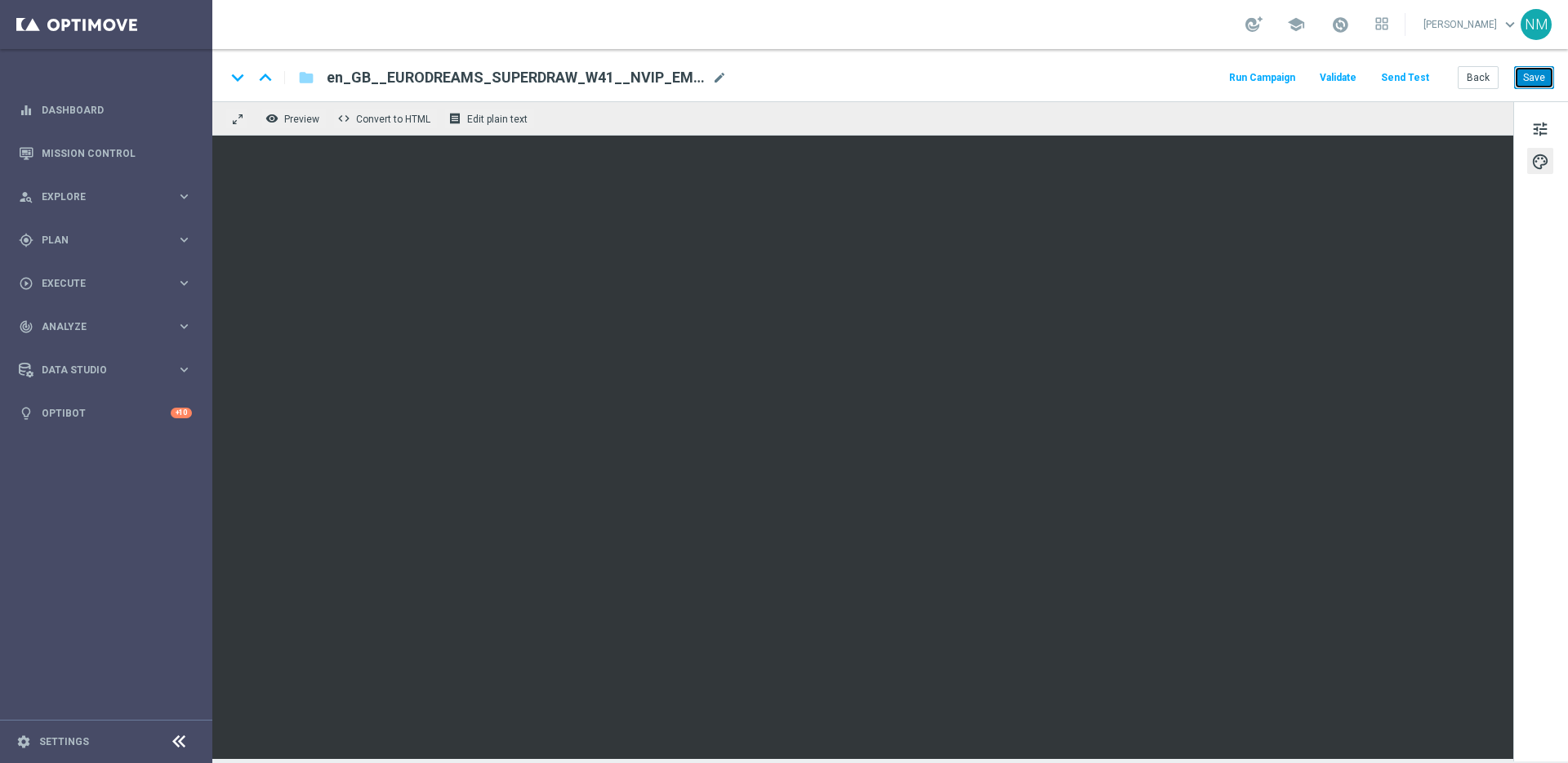
click at [1539, 75] on button "Save" at bounding box center [1534, 77] width 40 height 23
